Goal: Task Accomplishment & Management: Manage account settings

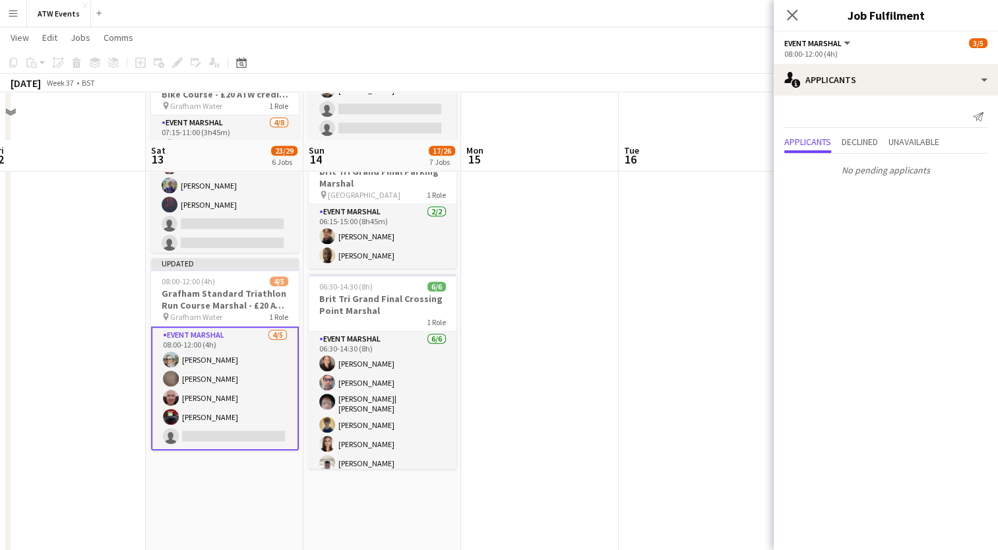
scroll to position [802, 0]
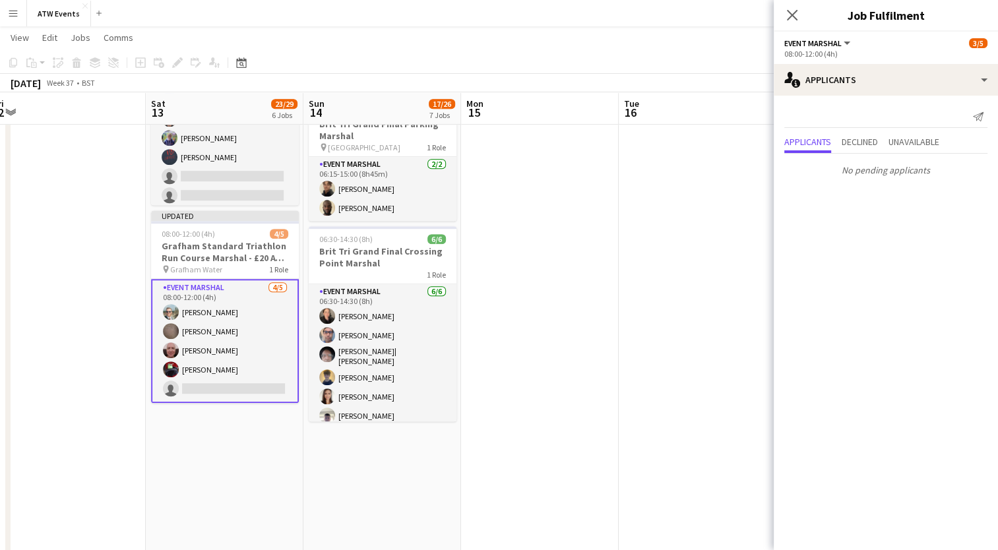
click at [187, 382] on app-card-role "Event Marshal [DATE] 08:00-12:00 (4h) [PERSON_NAME] [PERSON_NAME] [PERSON_NAME]…" at bounding box center [225, 341] width 148 height 124
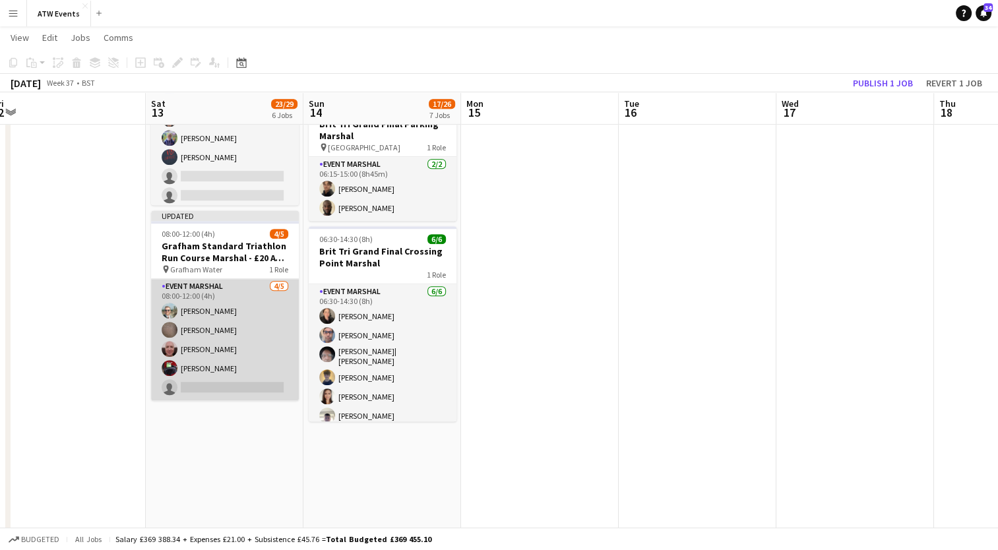
click at [187, 382] on app-card-role "Event Marshal [DATE] 08:00-12:00 (4h) [PERSON_NAME] [PERSON_NAME] [PERSON_NAME]…" at bounding box center [225, 339] width 148 height 121
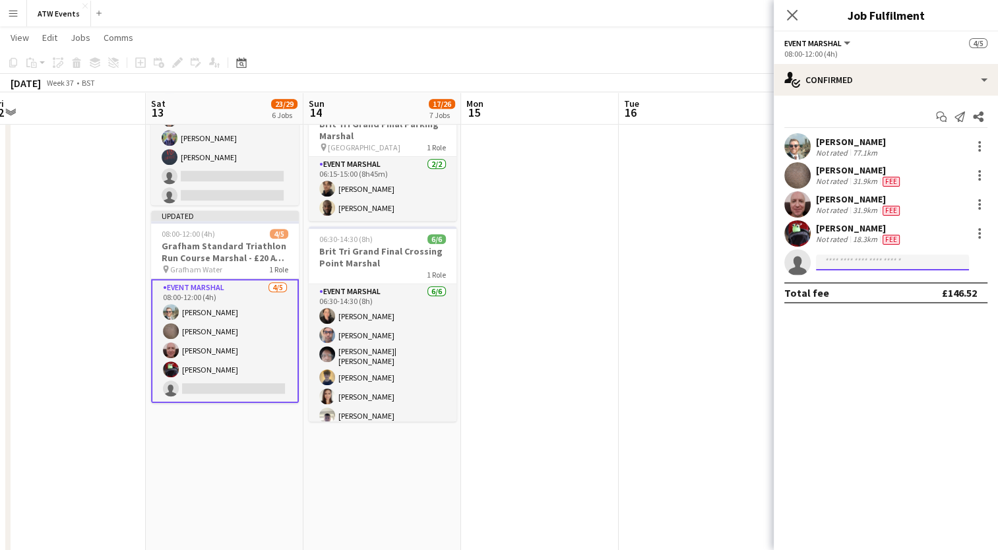
click at [864, 265] on input at bounding box center [892, 263] width 153 height 16
type input "*****"
click at [829, 303] on span "[PHONE_NUMBER]" at bounding box center [893, 303] width 132 height 11
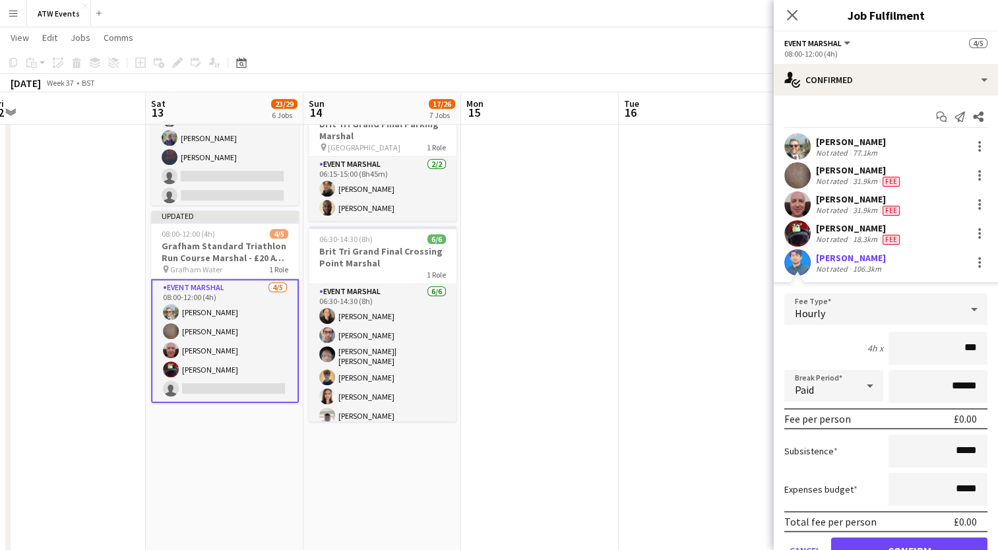
type input "**"
type input "******"
click at [871, 538] on button "Confirm" at bounding box center [909, 551] width 156 height 26
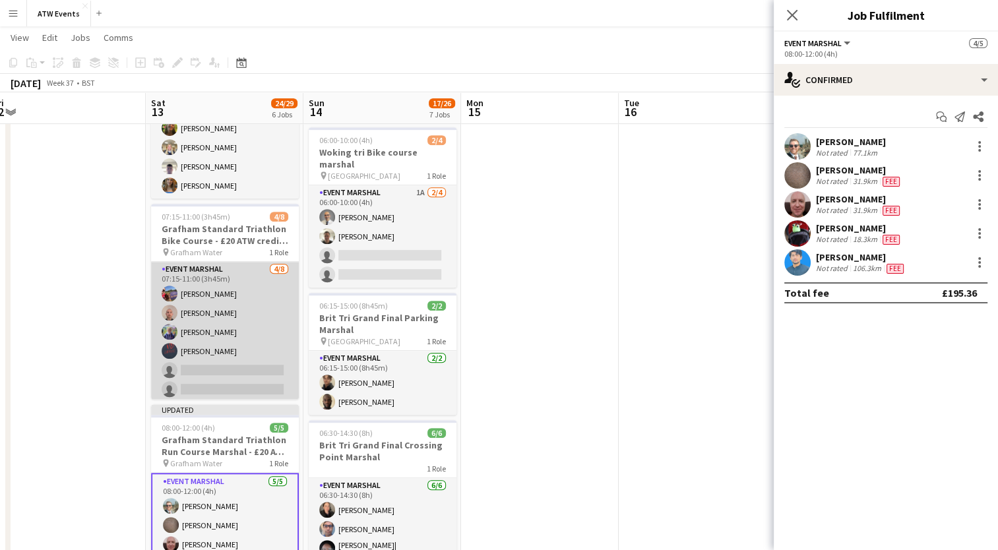
scroll to position [41, 0]
click at [214, 327] on app-card-role "Event Marshal [DATE] 07:15-11:00 (3h45m) [PERSON_NAME] [PERSON_NAME] Rhianna [P…" at bounding box center [225, 310] width 148 height 179
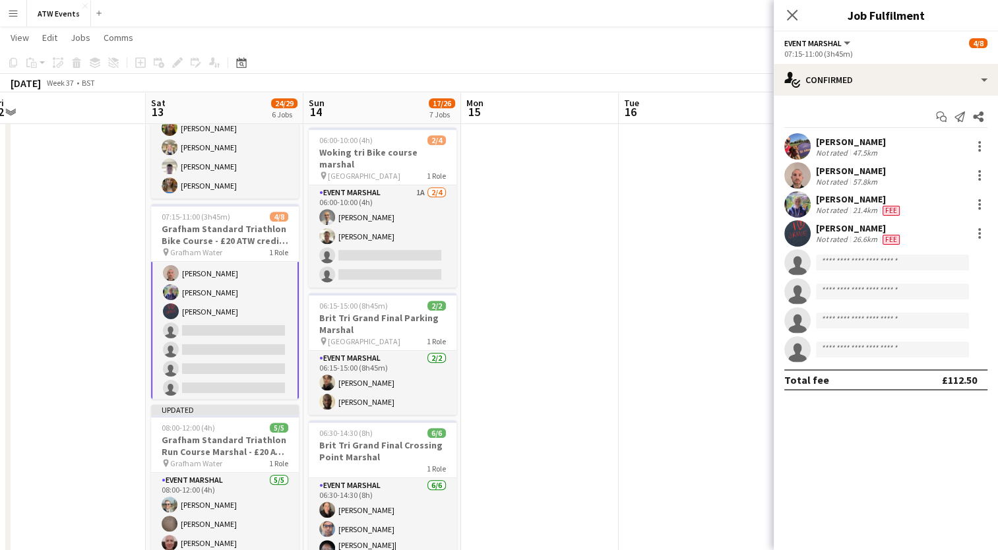
scroll to position [42, 0]
click at [840, 260] on input at bounding box center [892, 263] width 153 height 16
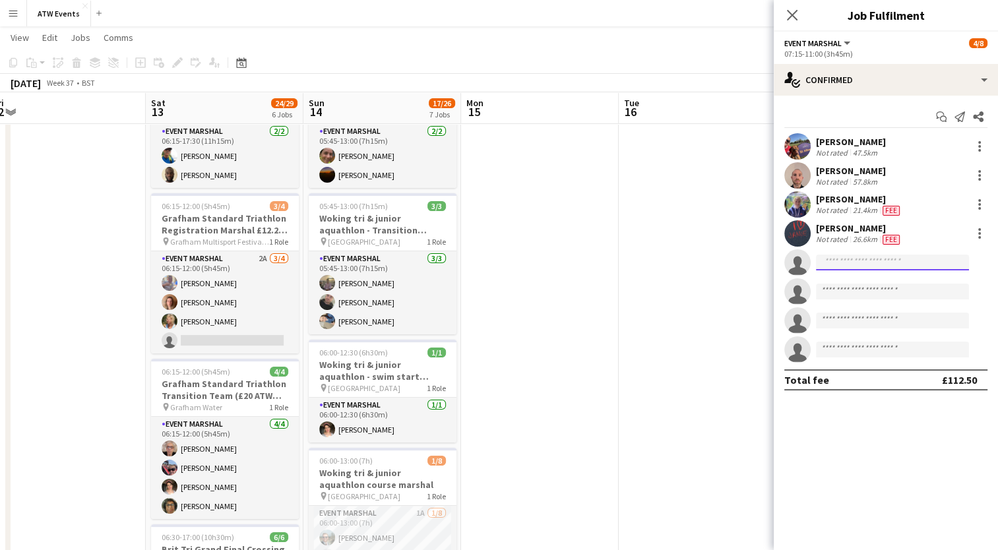
scroll to position [87, 0]
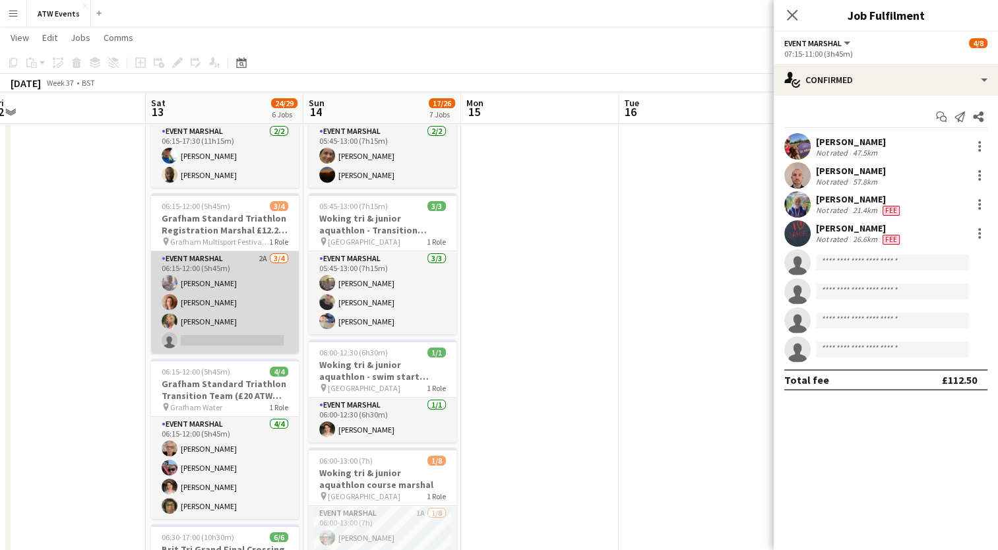
click at [259, 260] on app-card-role "Event Marshal 2A [DATE] 06:15-12:00 (5h45m) [PERSON_NAME] [PERSON_NAME] [PERSON…" at bounding box center [225, 302] width 148 height 102
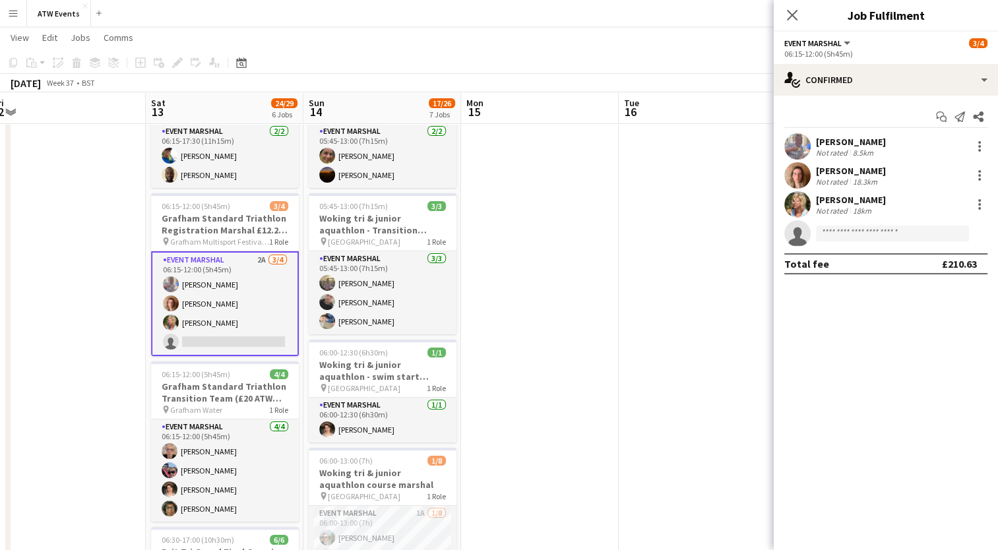
click at [220, 341] on app-card-role "Event Marshal 2A [DATE] 06:15-12:00 (5h45m) [PERSON_NAME] [PERSON_NAME] [PERSON…" at bounding box center [225, 303] width 148 height 105
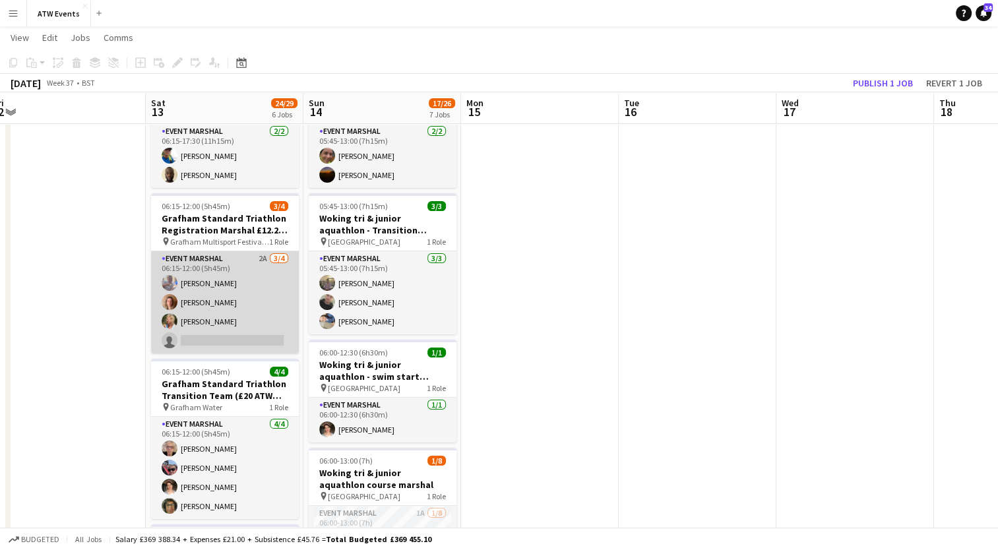
click at [220, 341] on app-card-role "Event Marshal 2A [DATE] 06:15-12:00 (5h45m) [PERSON_NAME] [PERSON_NAME] [PERSON…" at bounding box center [225, 302] width 148 height 102
